Goal: Navigation & Orientation: Find specific page/section

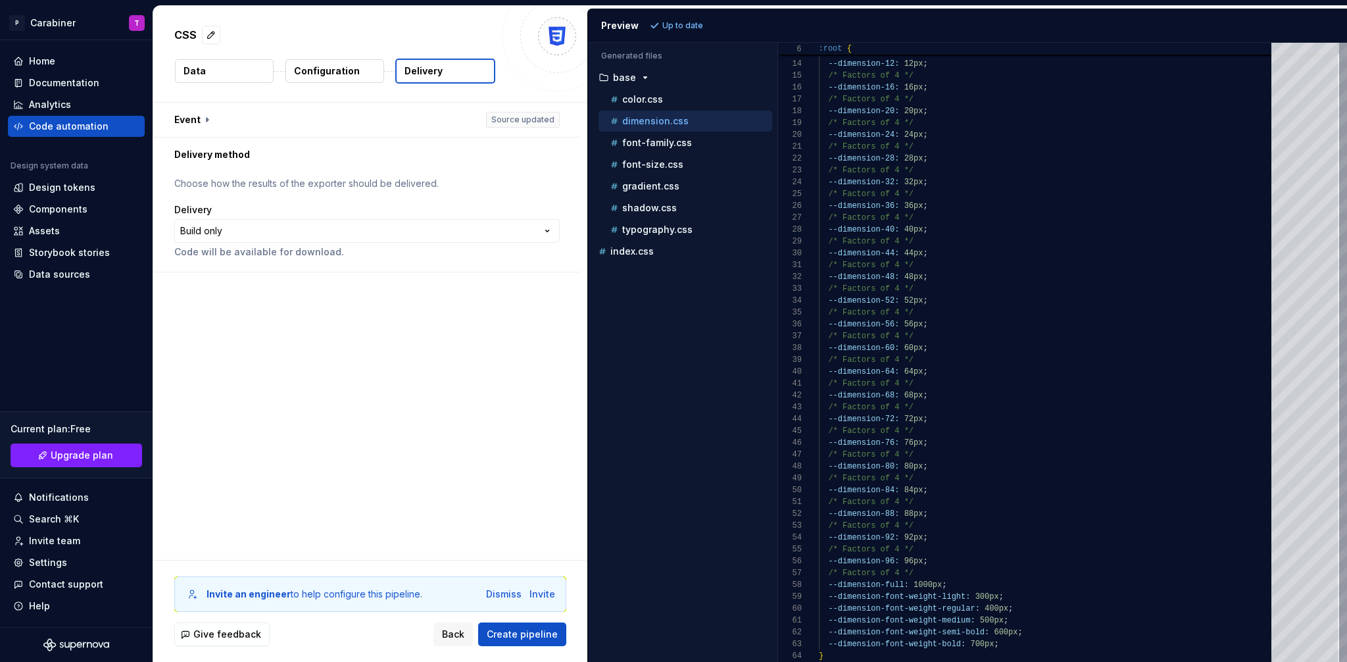
scroll to position [118, 0]
click at [55, 274] on div "Data sources" at bounding box center [59, 274] width 61 height 13
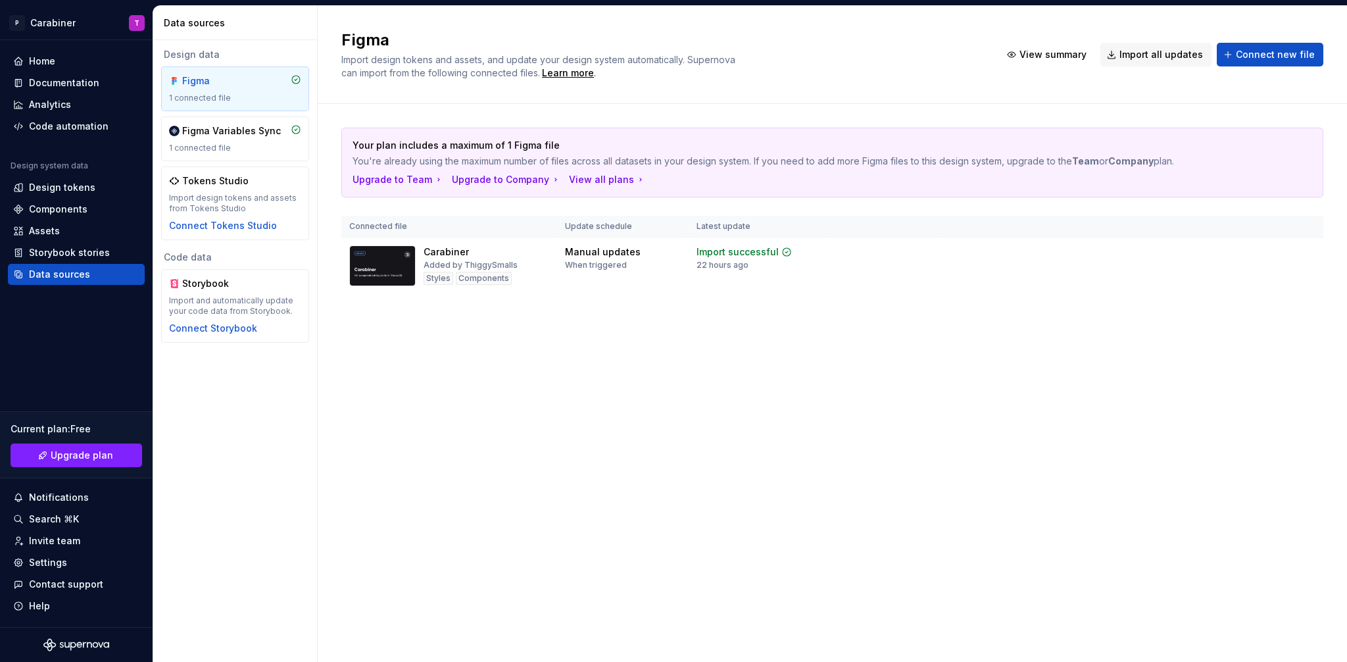
click at [298, 25] on div "Data sources" at bounding box center [238, 22] width 148 height 13
click at [37, 187] on div "Design tokens" at bounding box center [62, 187] width 66 height 13
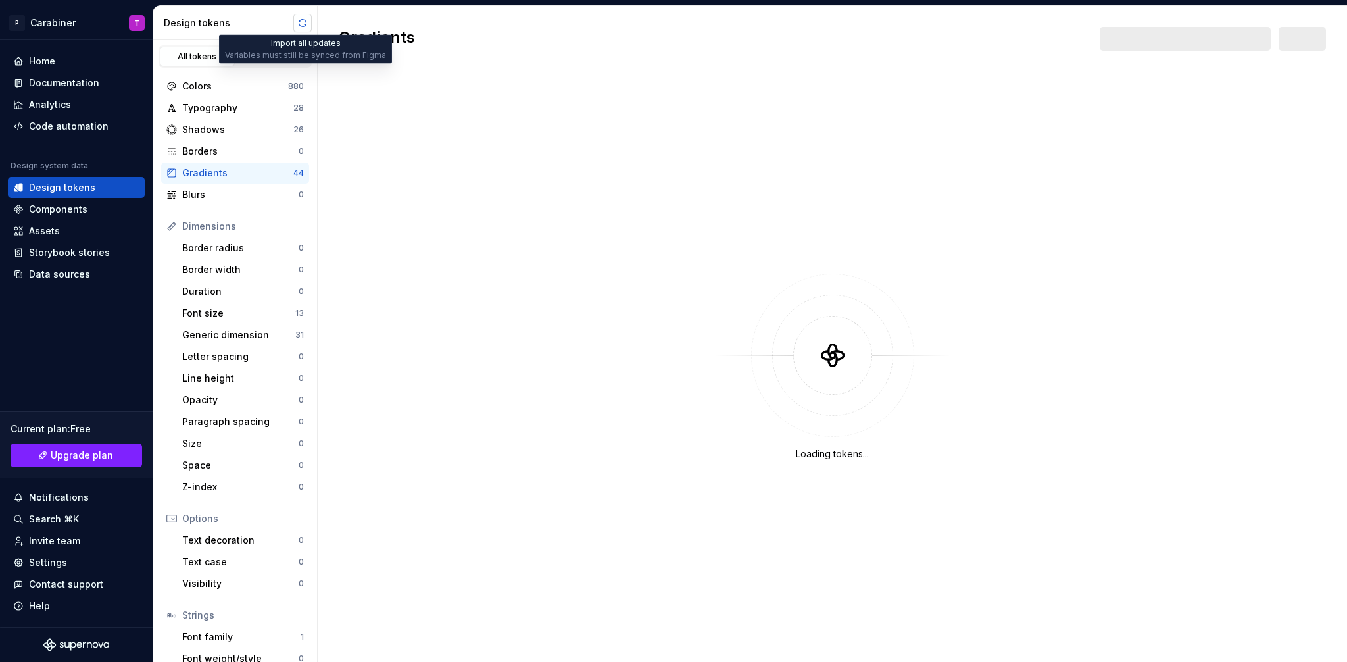
click at [303, 22] on button "button" at bounding box center [302, 23] width 18 height 18
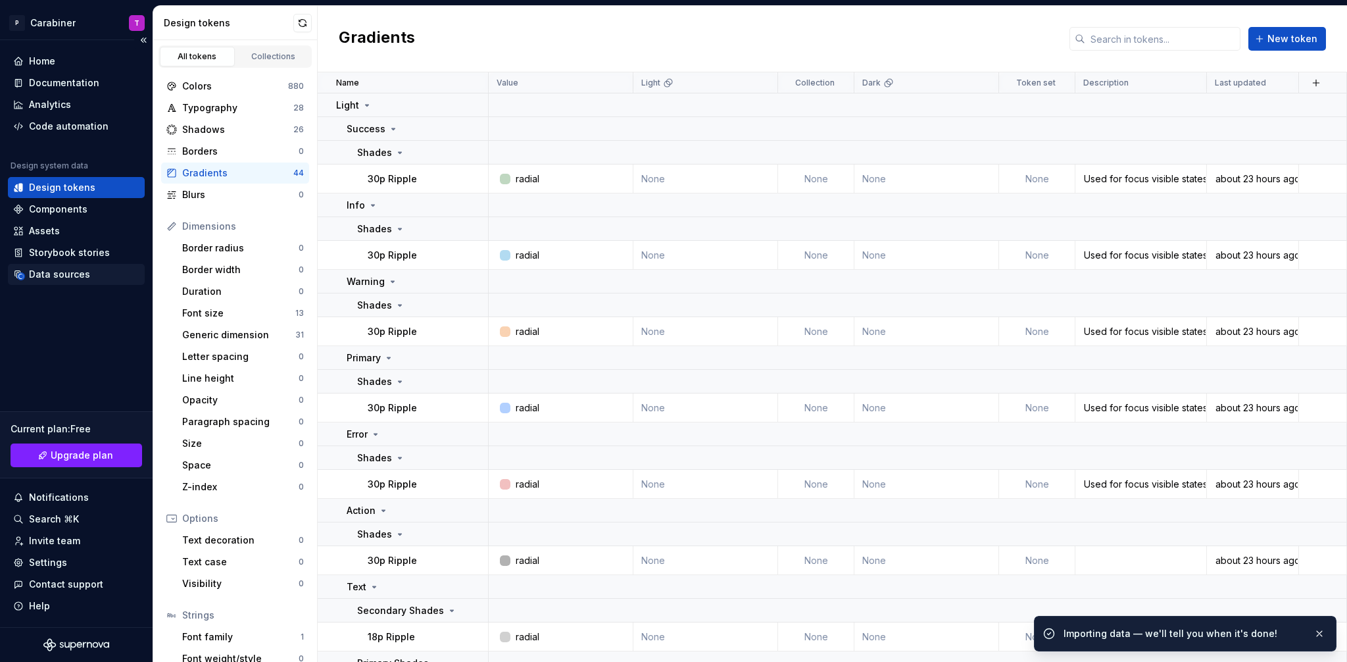
click at [54, 274] on div "Data sources" at bounding box center [59, 274] width 61 height 13
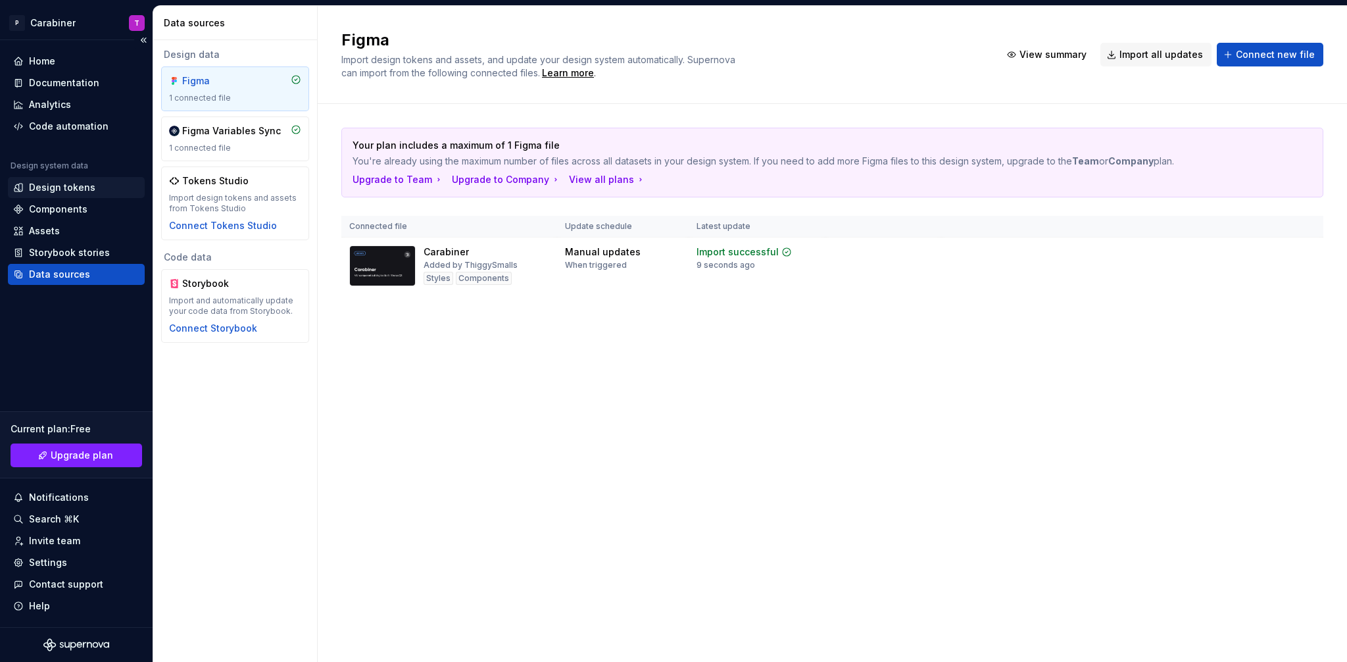
click at [44, 184] on div "Design tokens" at bounding box center [62, 187] width 66 height 13
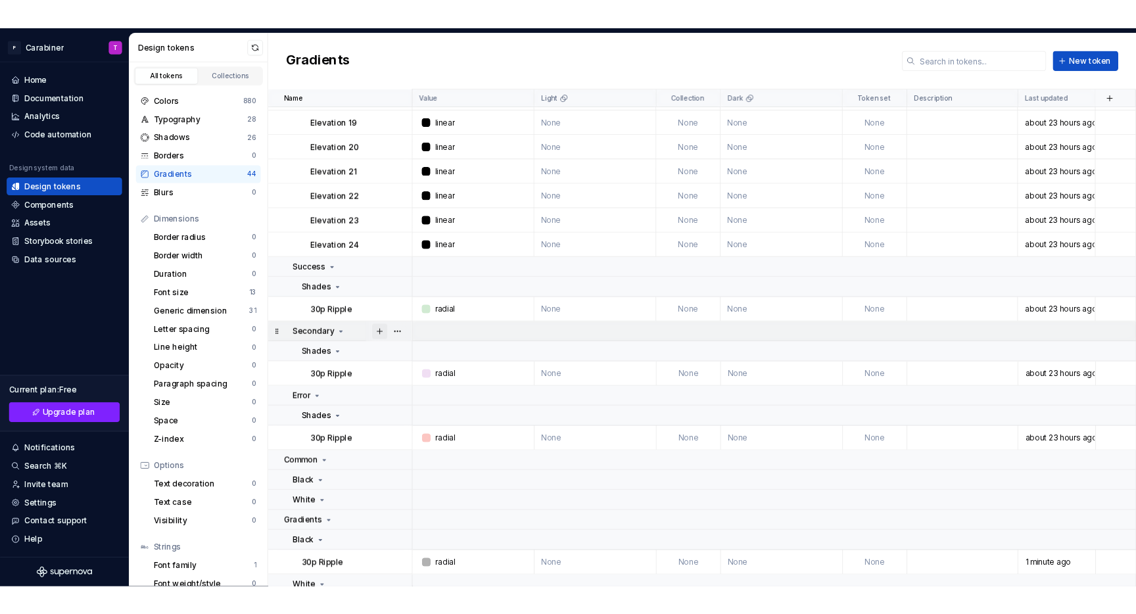
scroll to position [1747, 0]
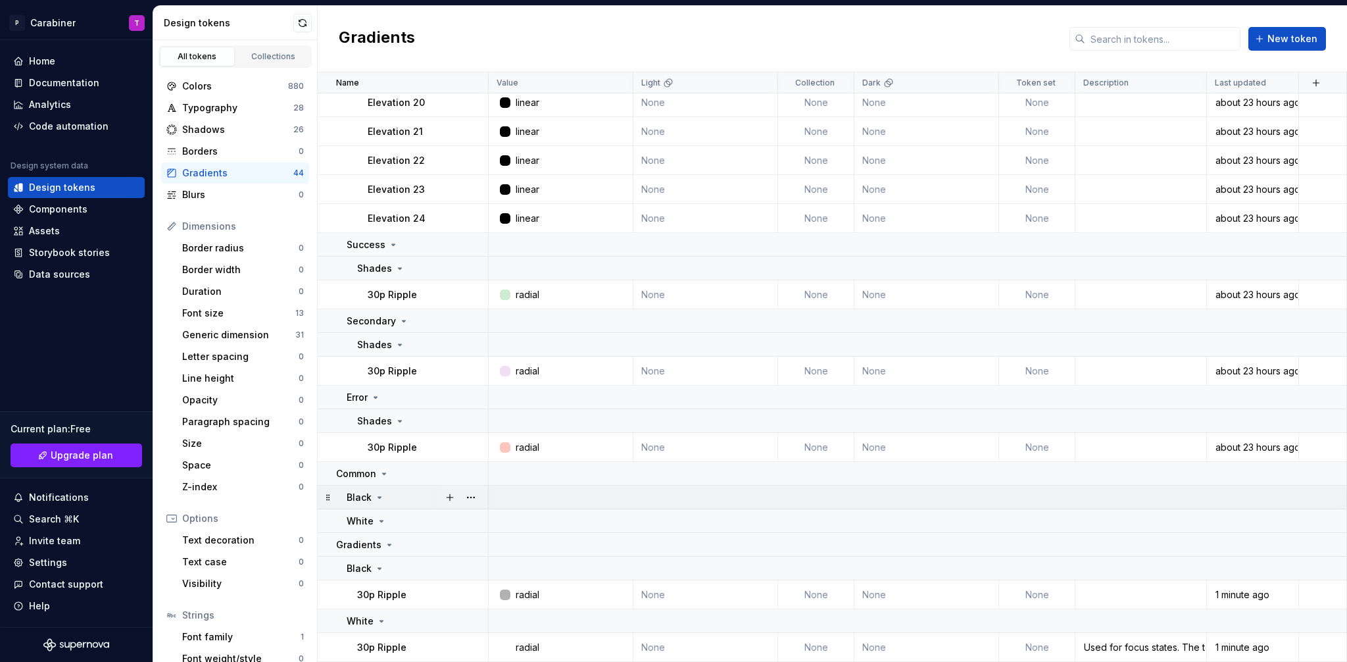
click at [382, 499] on icon at bounding box center [379, 497] width 11 height 11
click at [378, 498] on icon at bounding box center [379, 497] width 11 height 11
